Goal: Information Seeking & Learning: Find specific fact

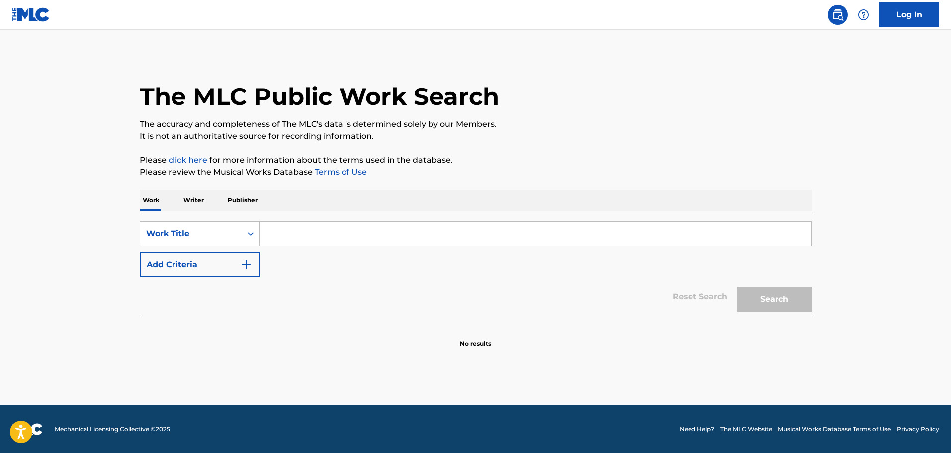
click at [222, 264] on button "Add Criteria" at bounding box center [200, 264] width 120 height 25
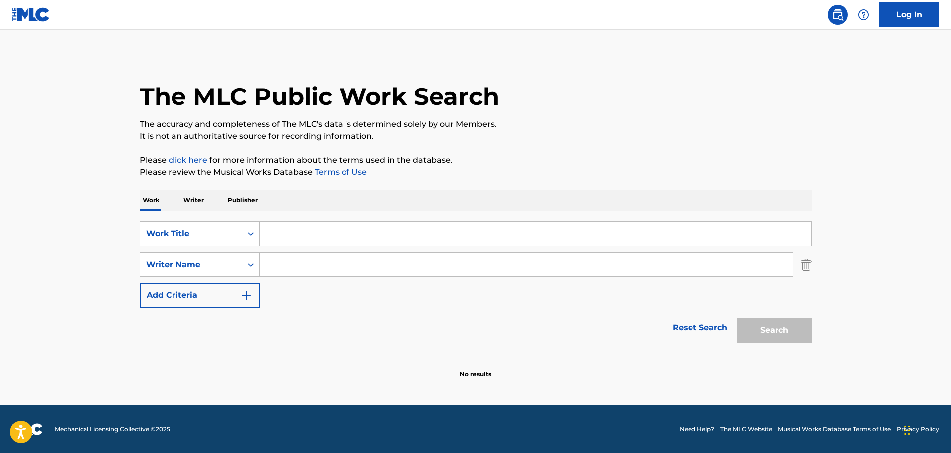
click at [283, 225] on input "Search Form" at bounding box center [535, 234] width 551 height 24
paste input "ONE MORE CHANCE"
paste input "[PERSON_NAME]"
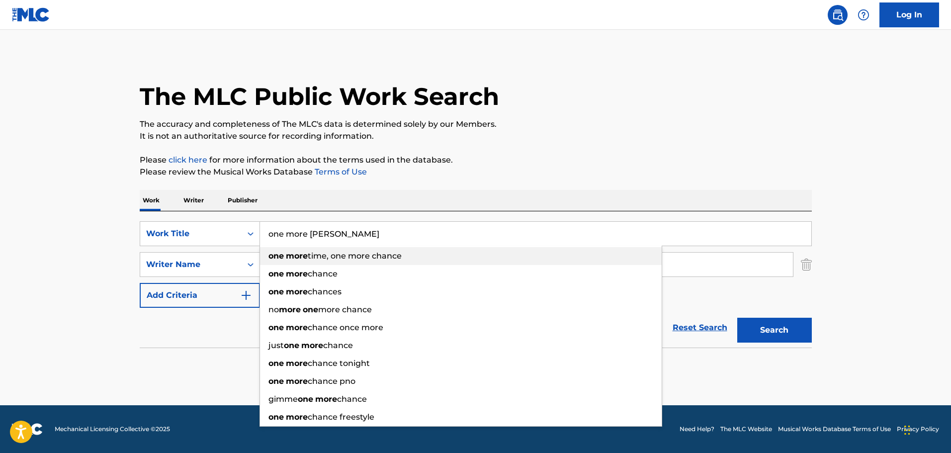
type input "one more chance"
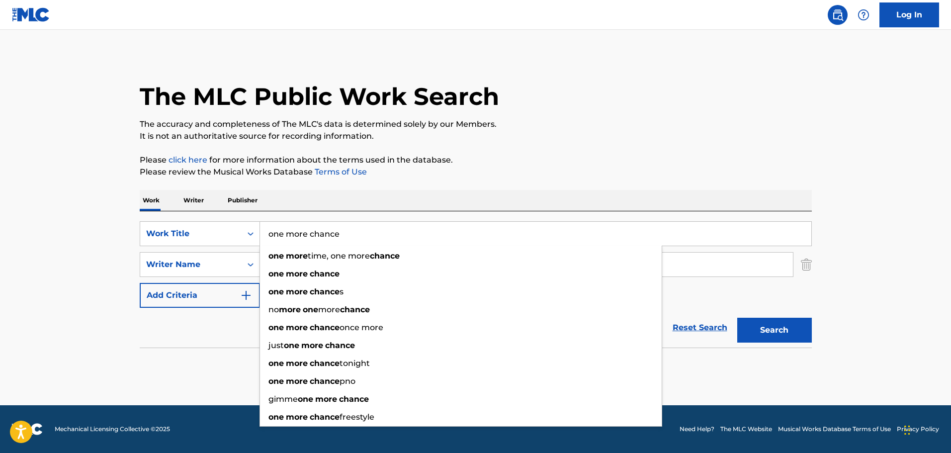
click at [182, 358] on section "No results" at bounding box center [476, 366] width 672 height 26
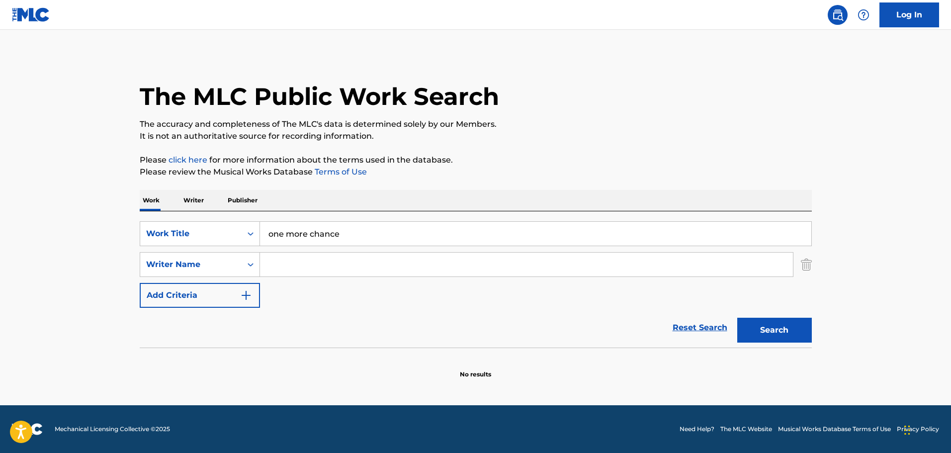
click at [328, 265] on input "Search Form" at bounding box center [526, 264] width 533 height 24
paste input "[PERSON_NAME]"
type input "[PERSON_NAME]"
click at [746, 323] on button "Search" at bounding box center [774, 330] width 75 height 25
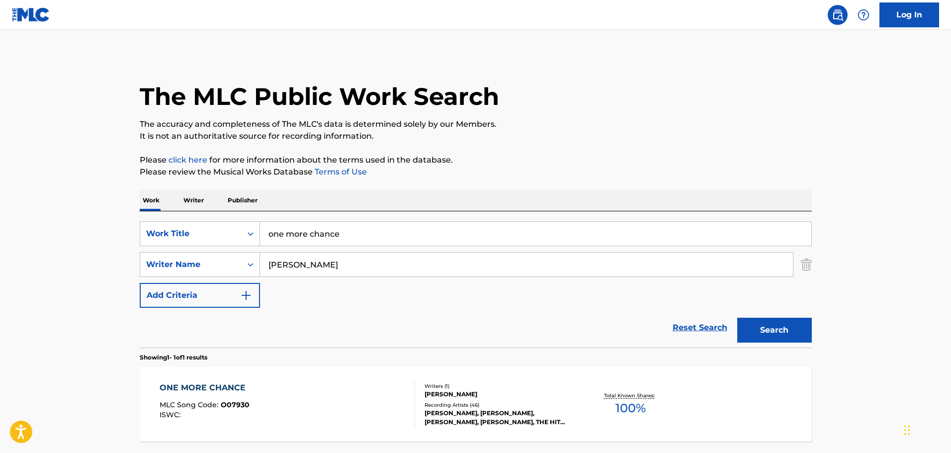
click at [336, 425] on div "ONE MORE CHANCE MLC Song Code : O07930 ISWC :" at bounding box center [287, 404] width 255 height 45
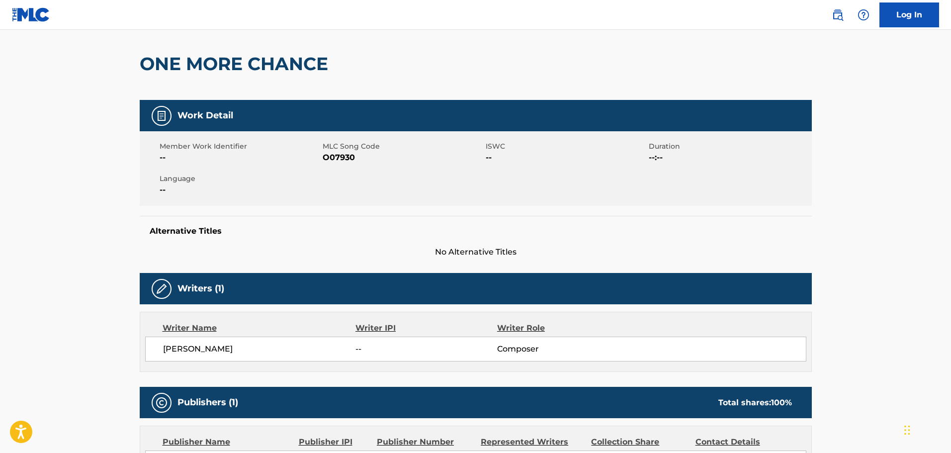
scroll to position [199, 0]
